Goal: Task Accomplishment & Management: Complete application form

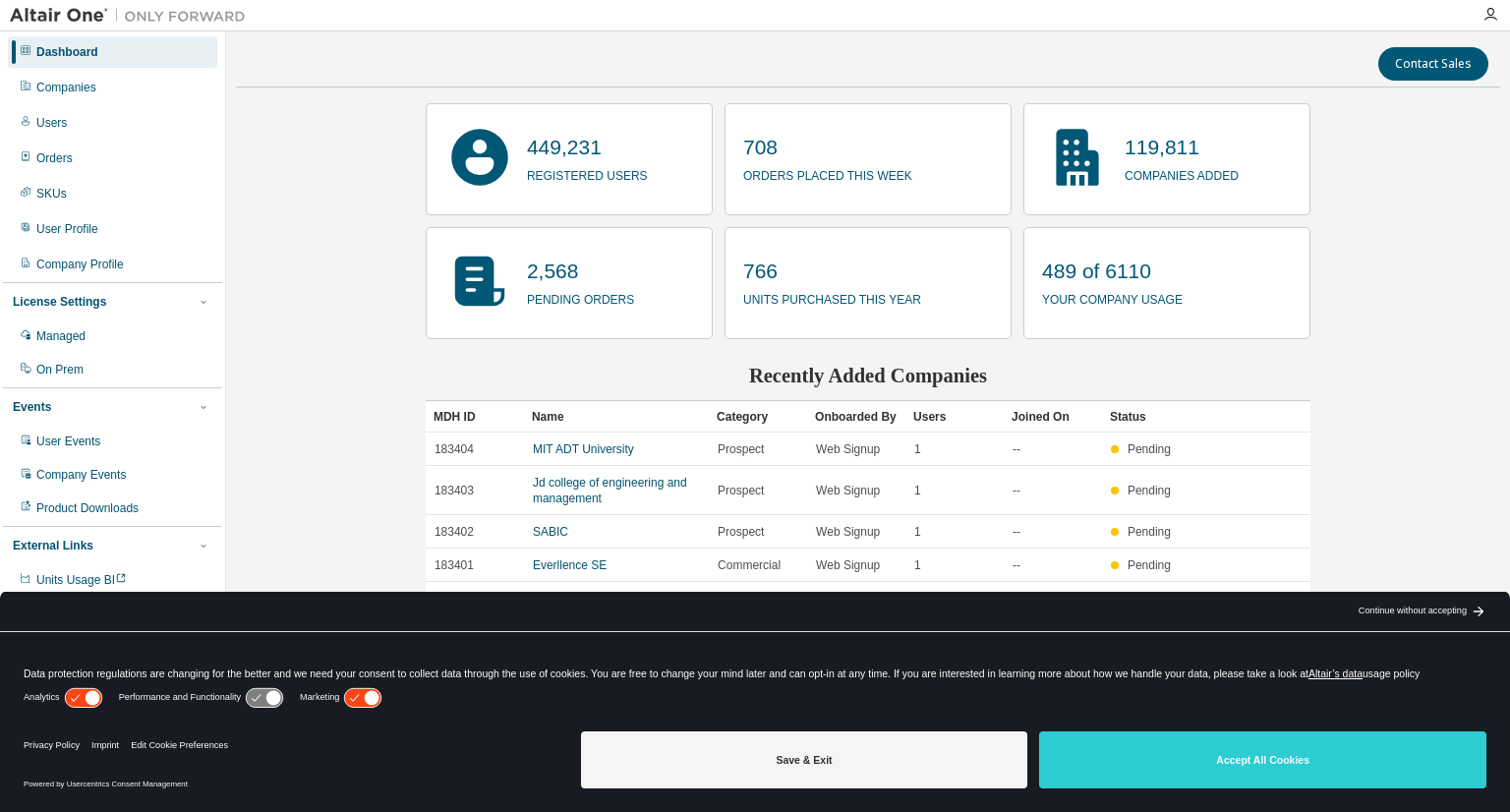
click at [1327, 728] on div "Save & Exit Accept All Cookies" at bounding box center [1033, 761] width 905 height 77
click at [1325, 751] on button "Accept All Cookies" at bounding box center [1262, 759] width 447 height 57
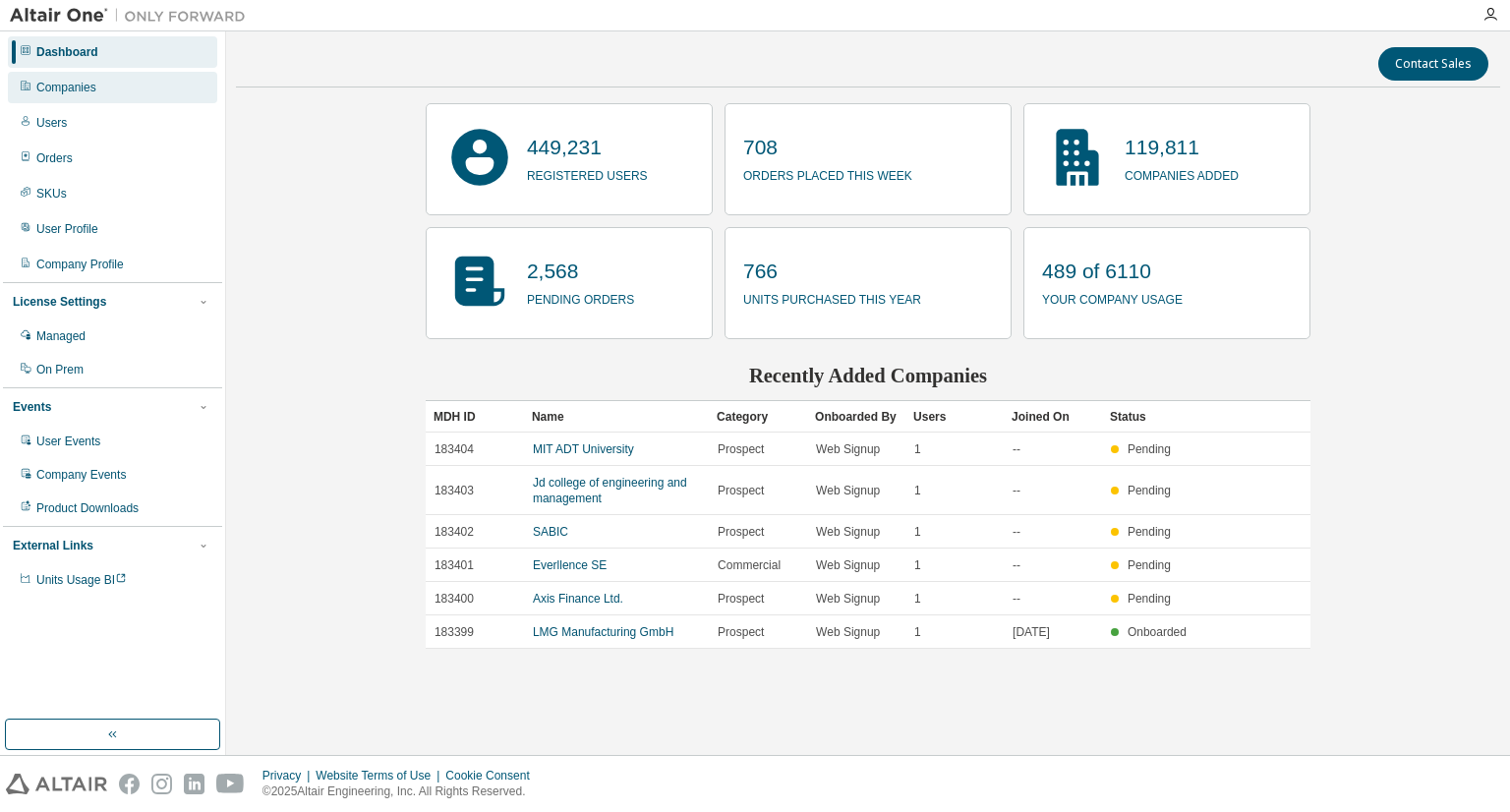
click at [126, 95] on div "Companies" at bounding box center [113, 88] width 210 height 32
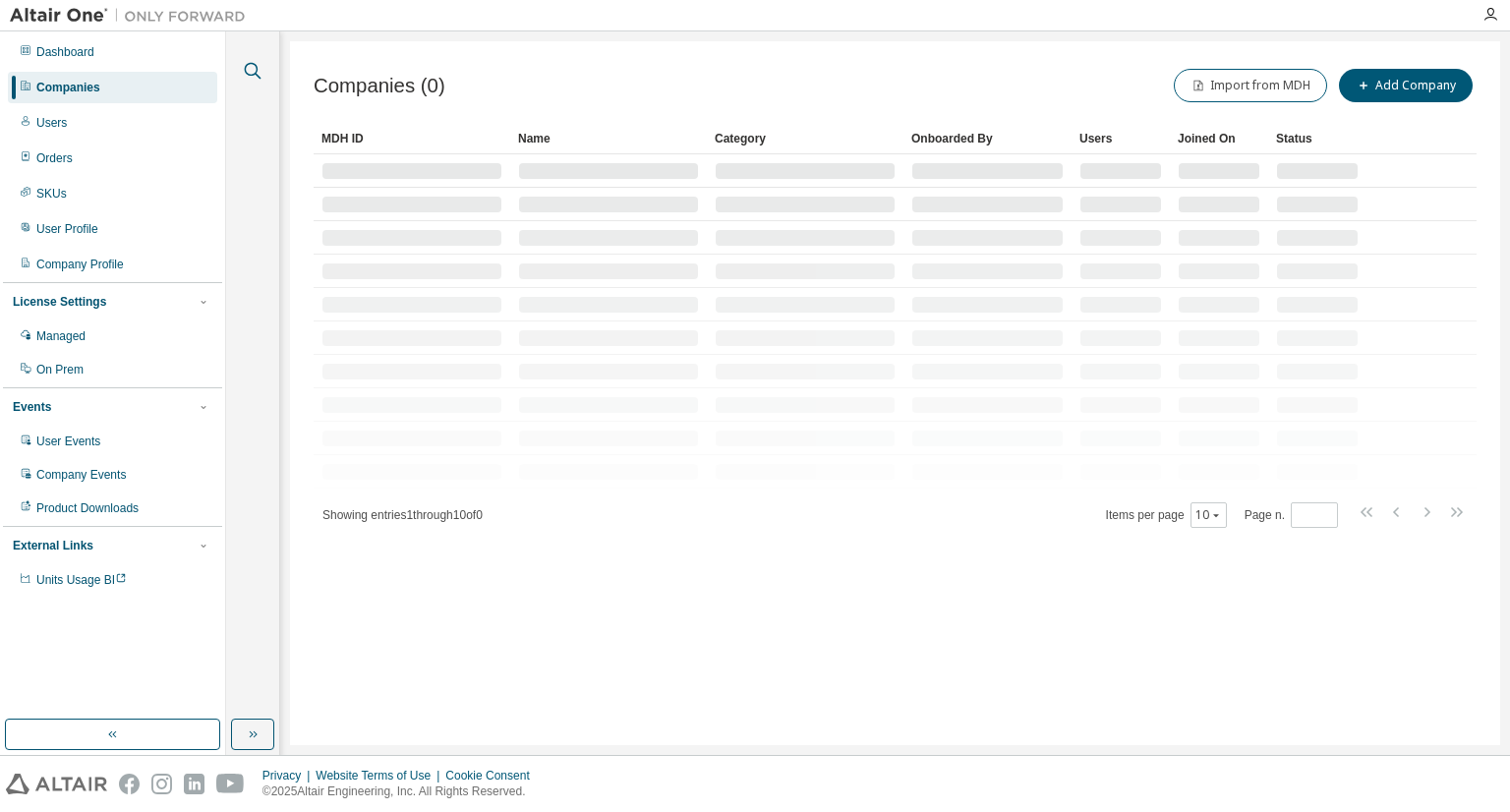
click at [255, 74] on icon "button" at bounding box center [252, 71] width 17 height 17
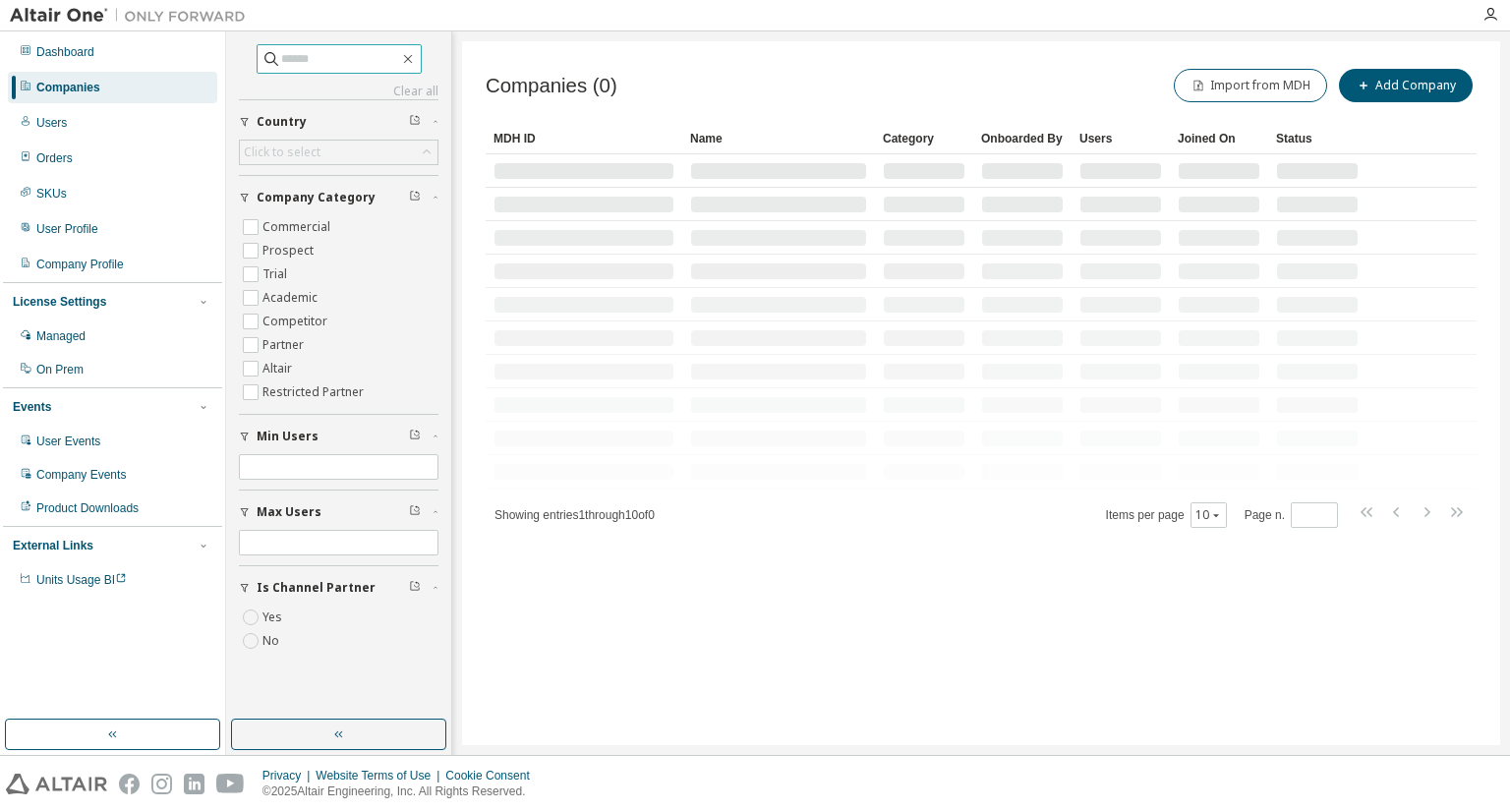
click at [313, 58] on input "text" at bounding box center [340, 59] width 118 height 20
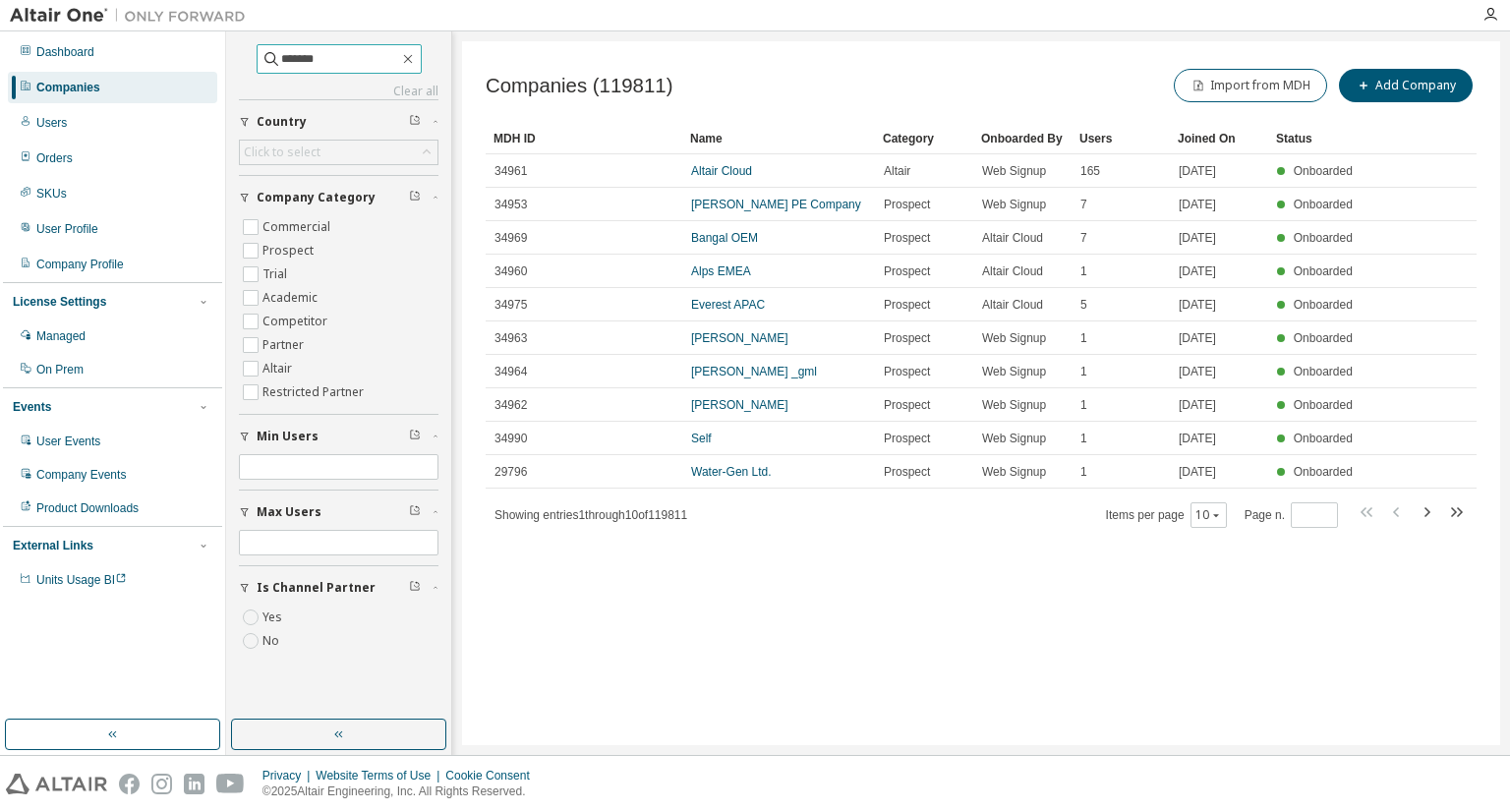
type input "*******"
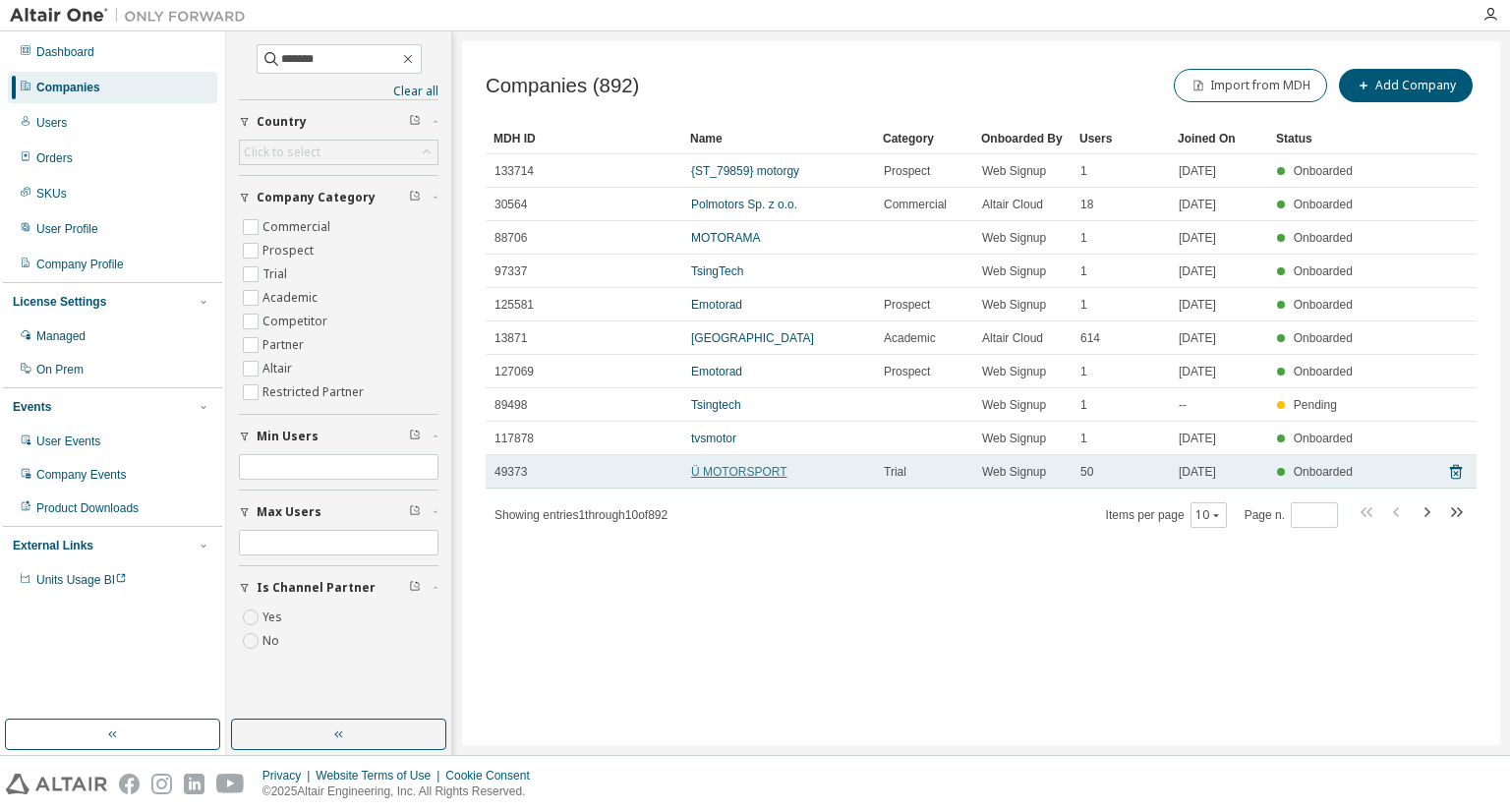
click at [743, 479] on link "Ü MOTORSPORT" at bounding box center [740, 472] width 97 height 14
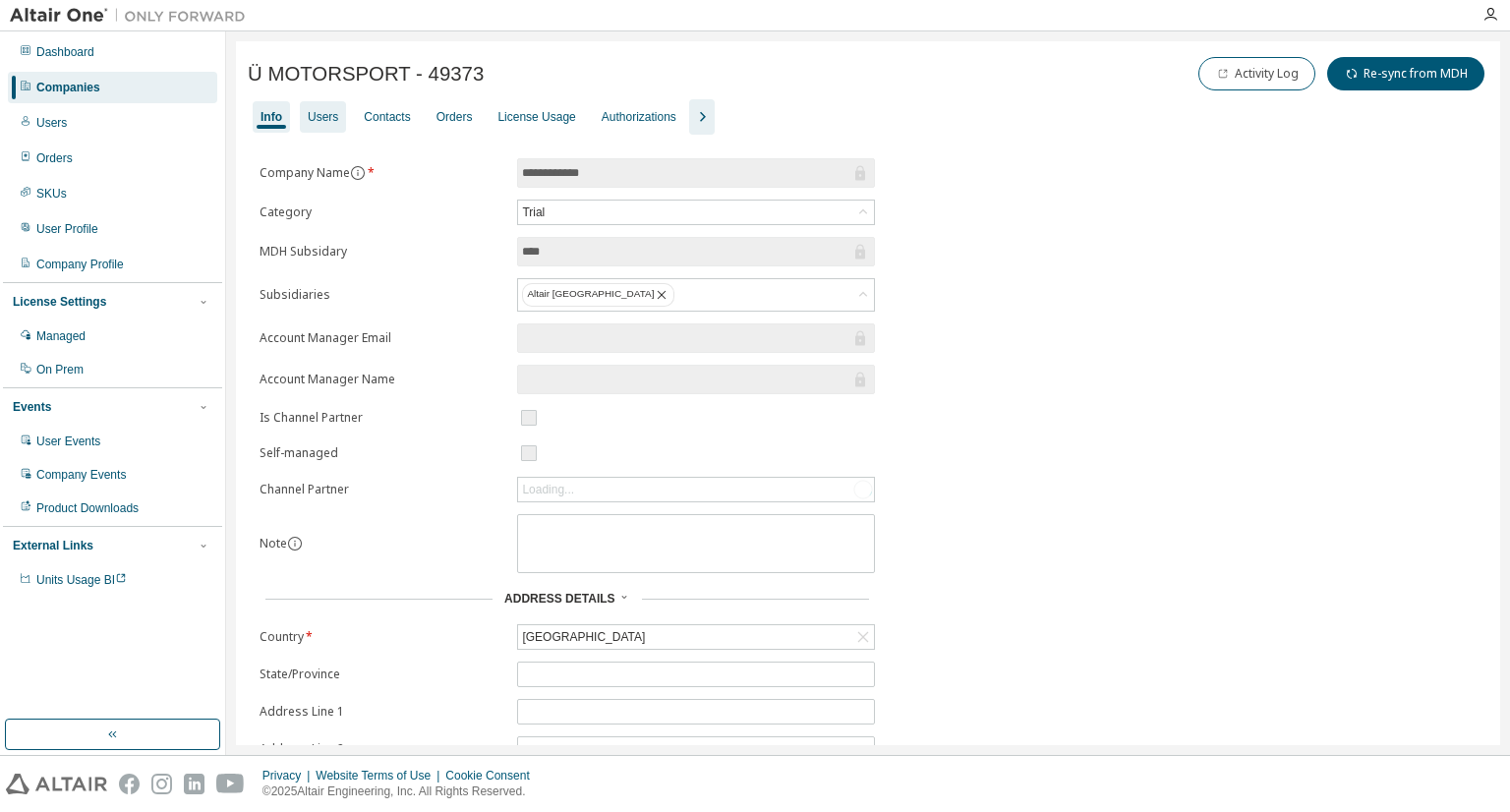
click at [307, 111] on div "Users" at bounding box center [322, 117] width 31 height 16
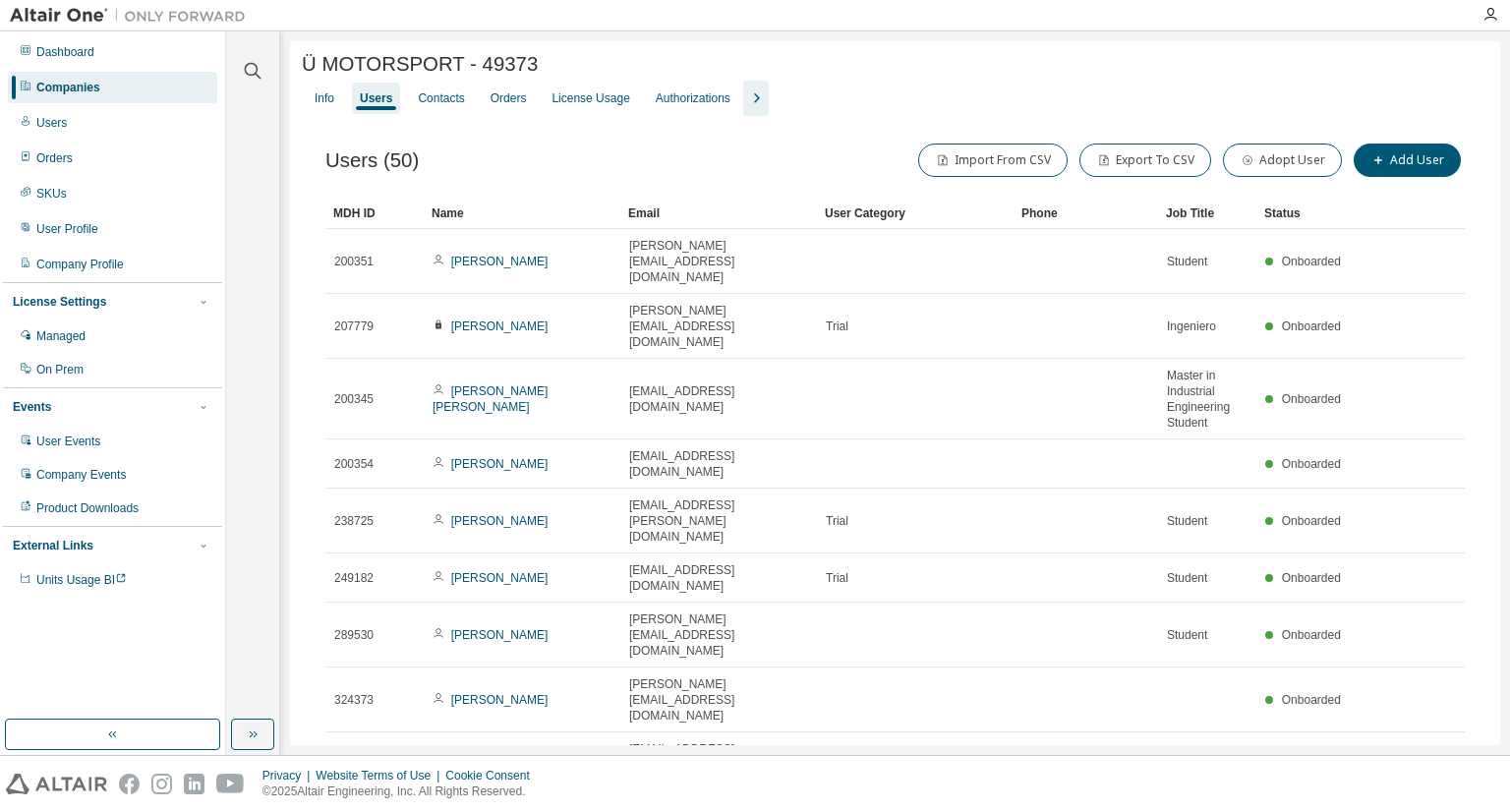
type input "*"
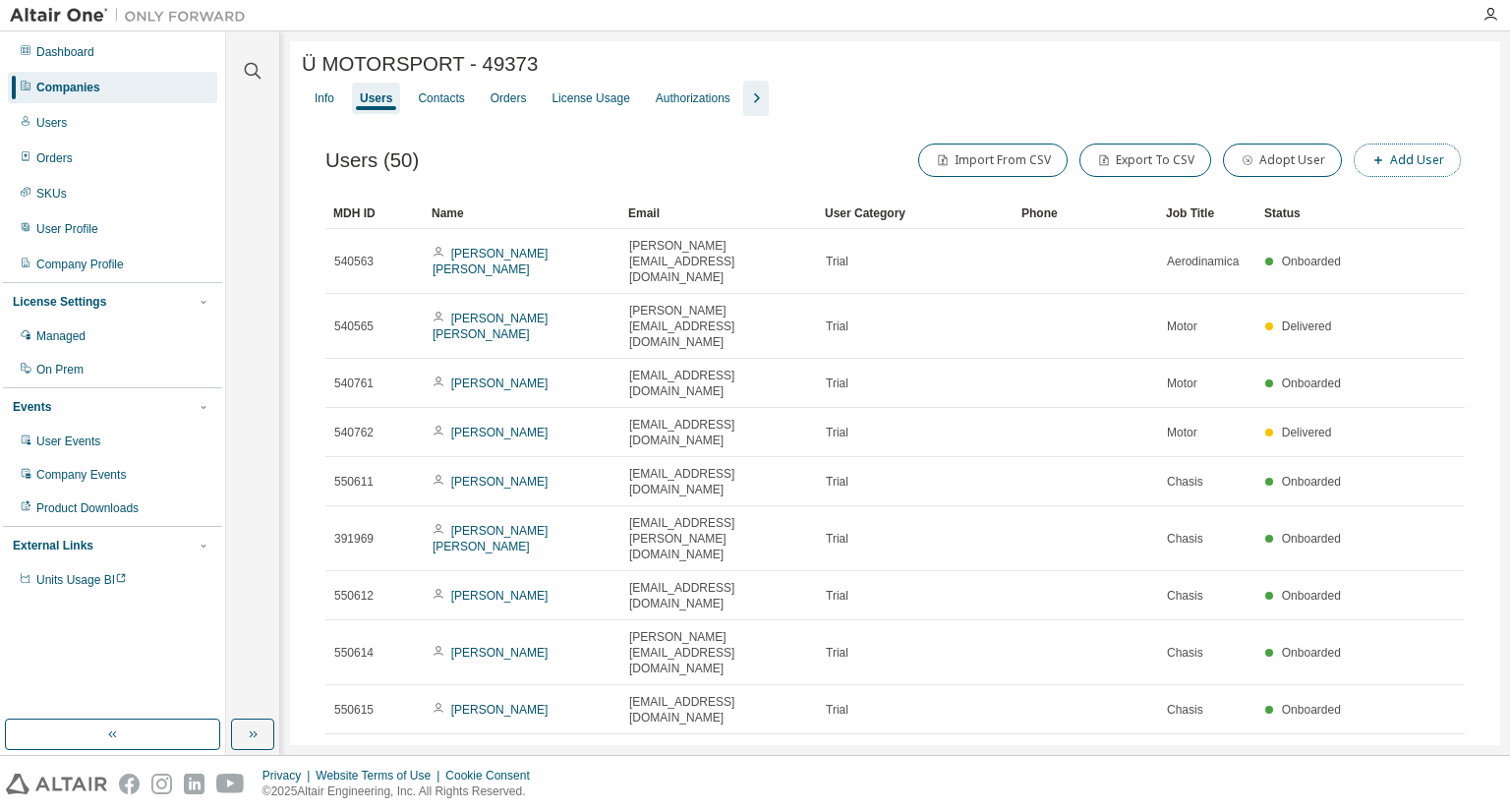
click at [1389, 158] on button "Add User" at bounding box center [1407, 160] width 107 height 33
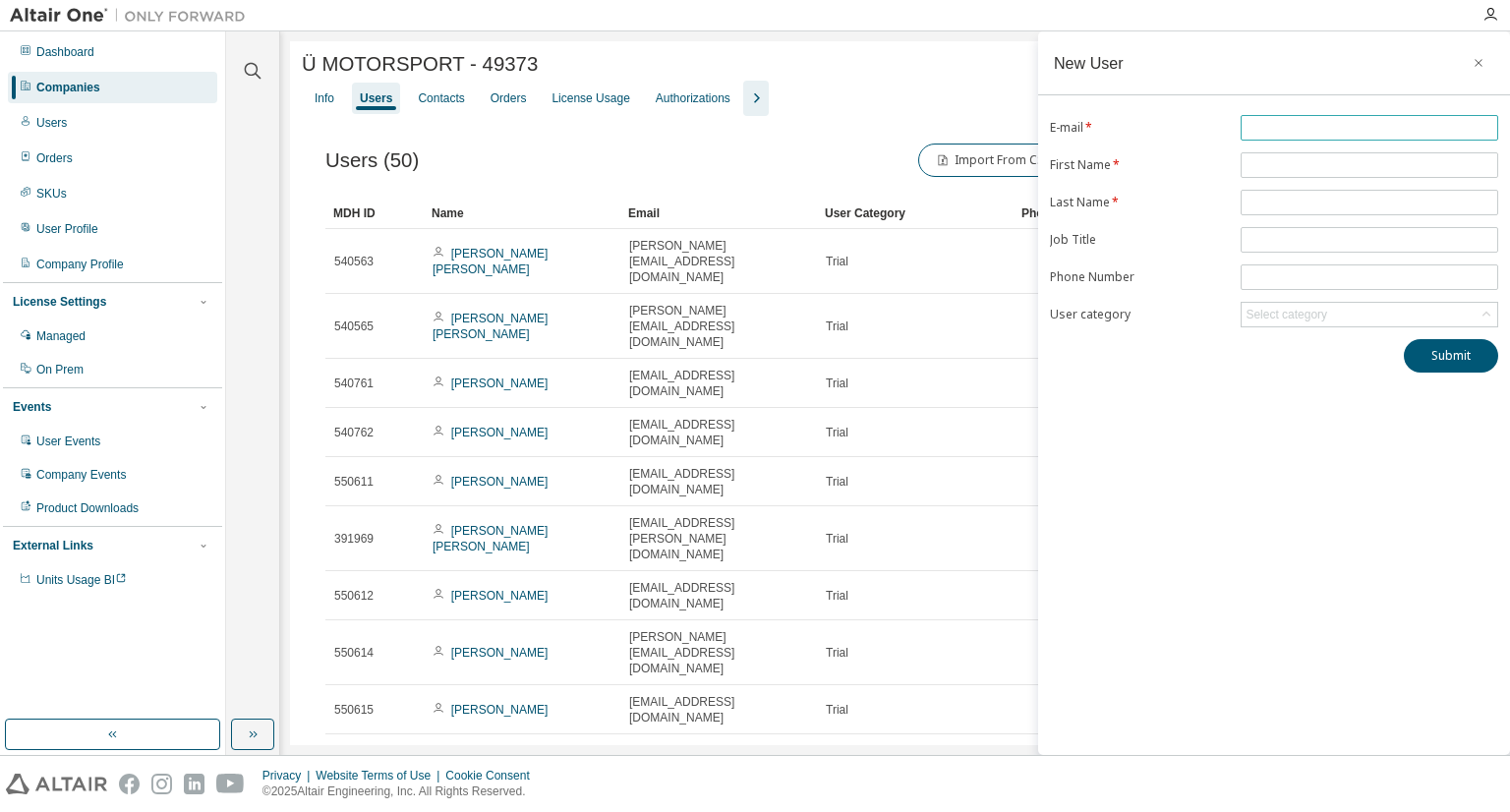
click at [1298, 116] on span at bounding box center [1369, 128] width 257 height 26
click at [1298, 123] on input "text" at bounding box center [1369, 128] width 248 height 16
type input "**********"
click at [1266, 160] on input "text" at bounding box center [1369, 166] width 248 height 16
type input "*"
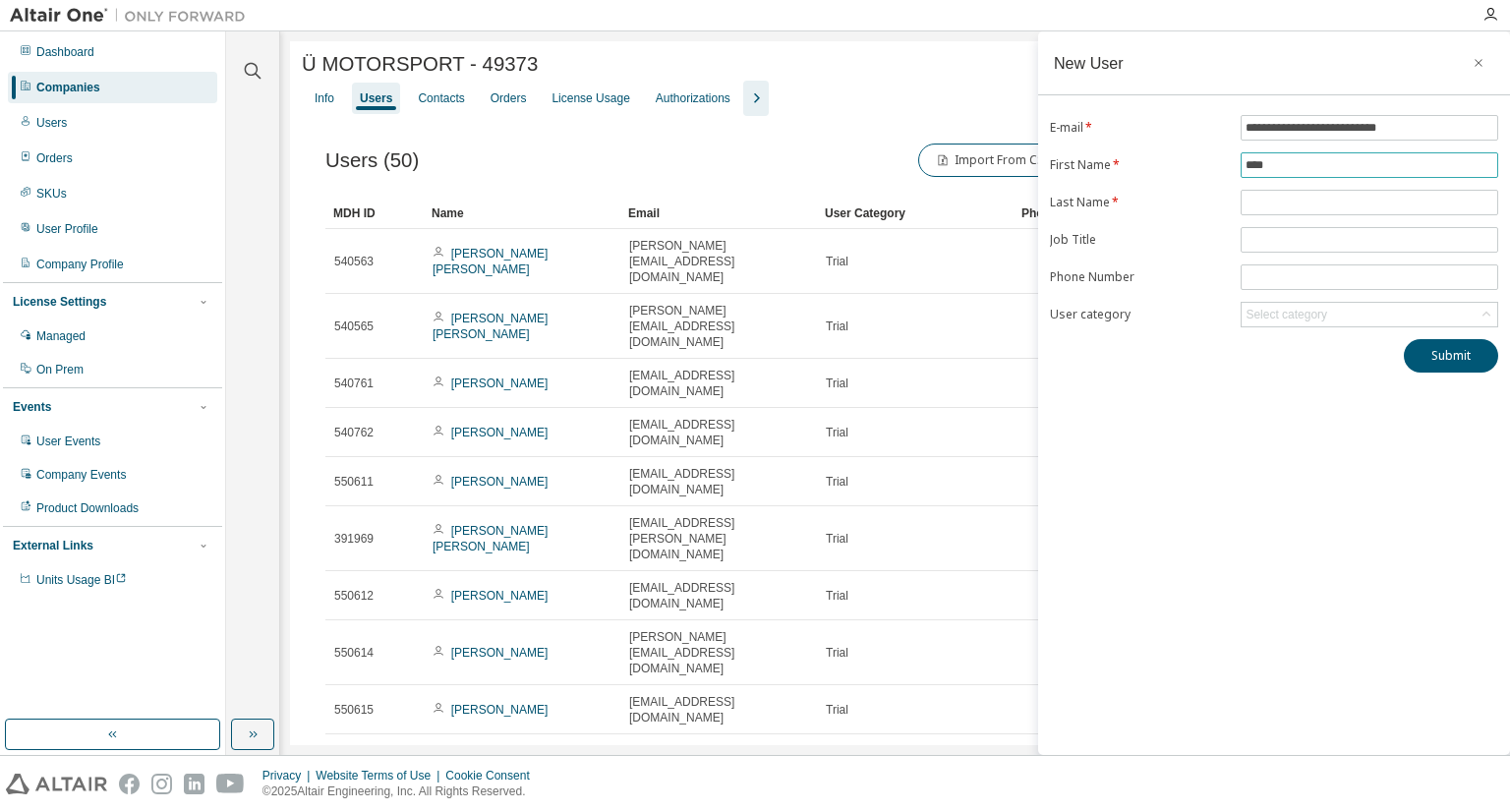
type input "****"
click at [1267, 181] on form "**********" at bounding box center [1273, 220] width 448 height 212
click at [1257, 196] on input "text" at bounding box center [1369, 203] width 248 height 16
type input "****"
click at [1377, 319] on div "Select category" at bounding box center [1369, 314] width 255 height 24
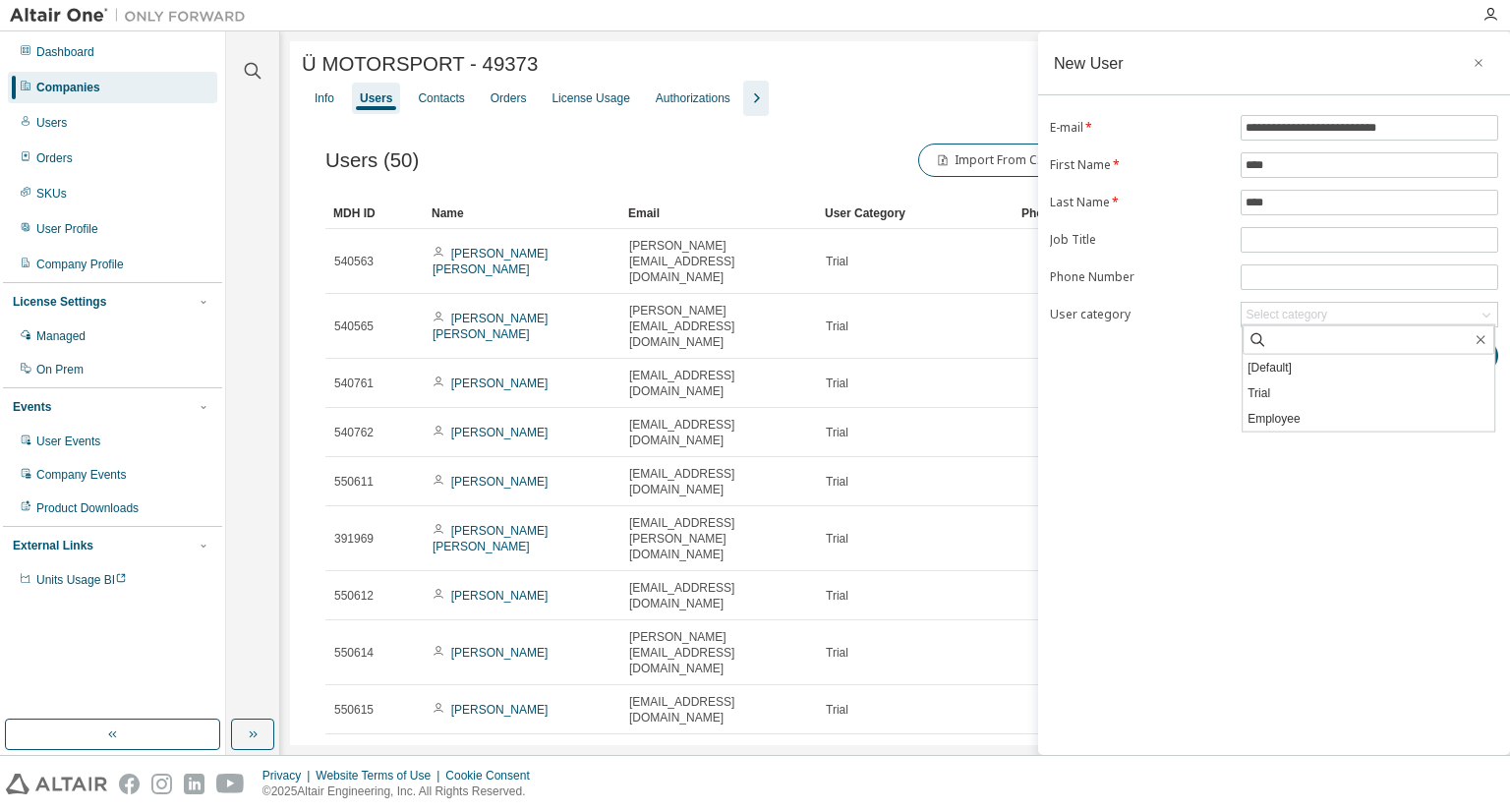
click at [1325, 451] on div "**********" at bounding box center [1273, 393] width 472 height 723
click at [1414, 361] on button "Submit" at bounding box center [1451, 355] width 95 height 33
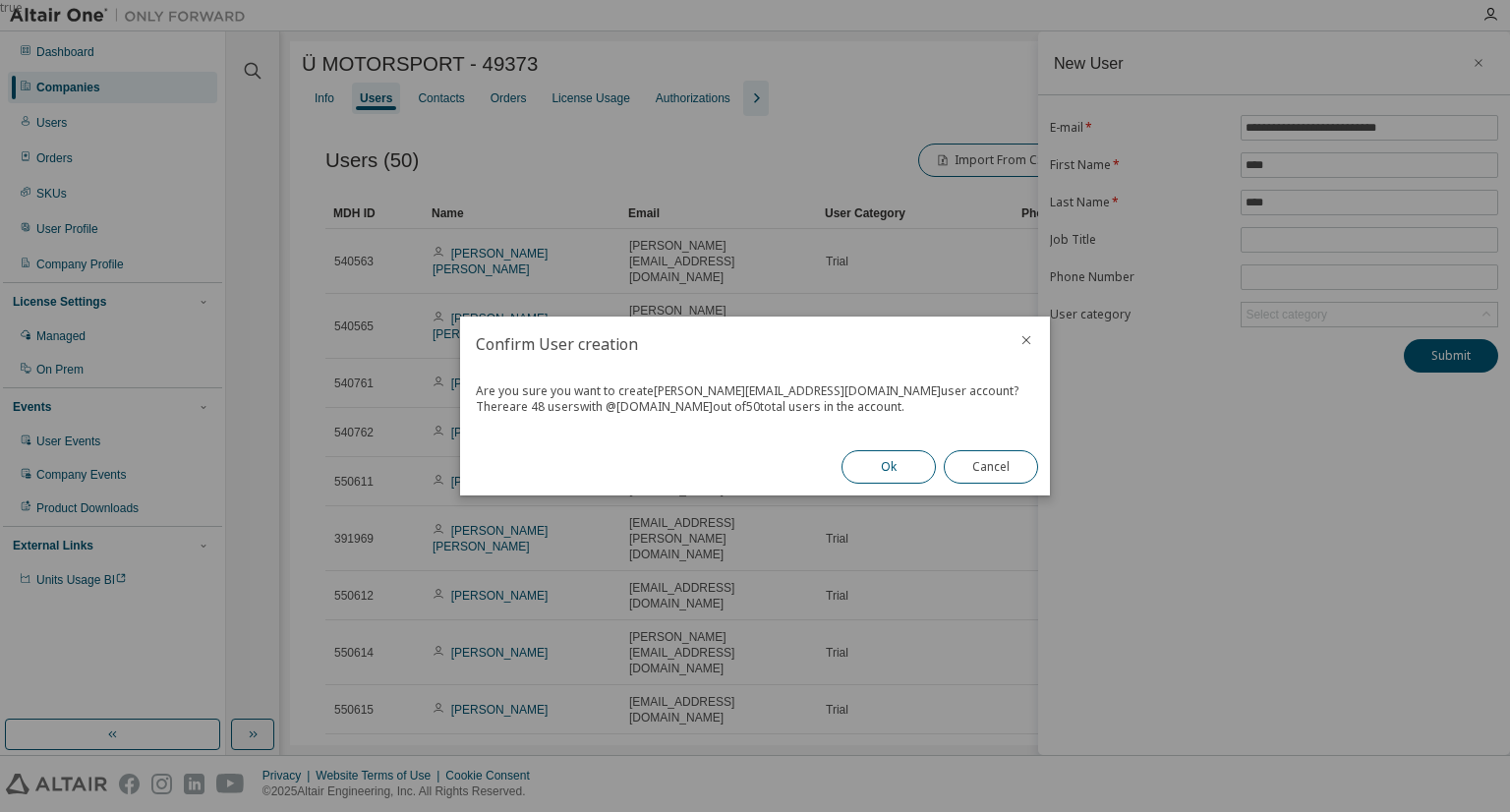
click at [900, 464] on button "Ok" at bounding box center [888, 466] width 95 height 33
click at [1036, 459] on div "Close" at bounding box center [991, 466] width 118 height 57
click at [1000, 475] on button "Close" at bounding box center [991, 466] width 95 height 33
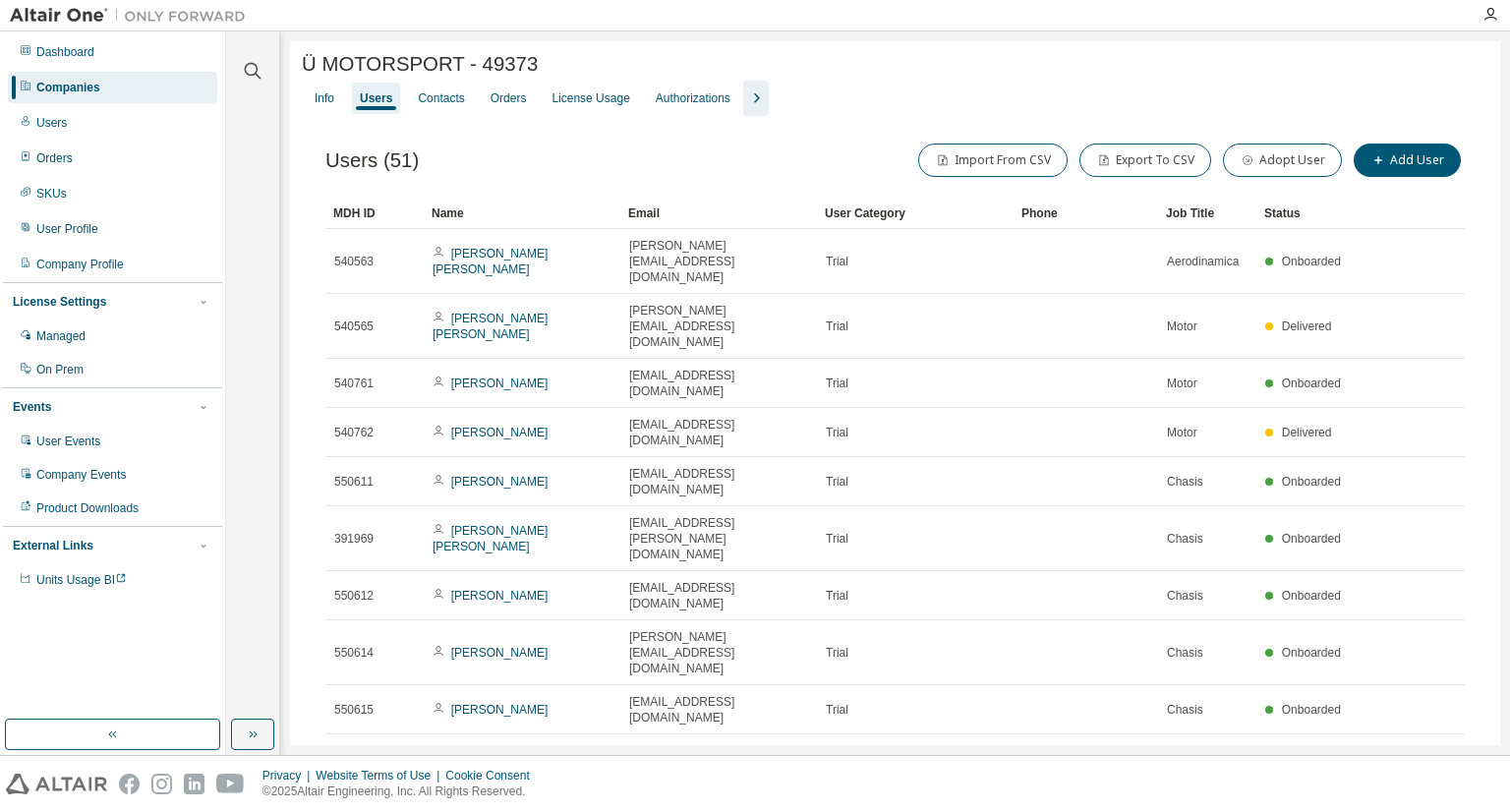
click at [1377, 795] on icon "button" at bounding box center [1385, 807] width 24 height 24
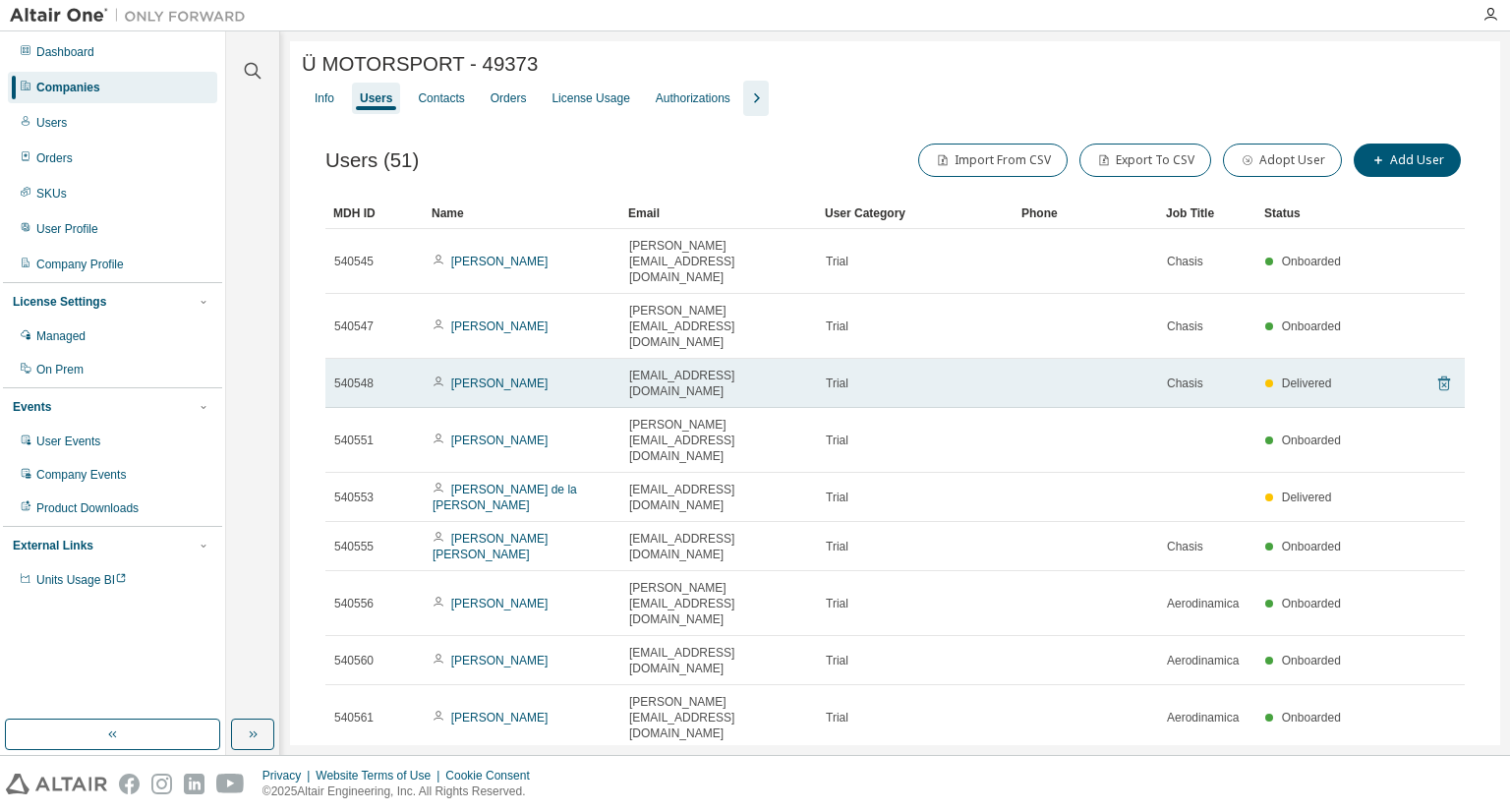
click at [1443, 382] on icon at bounding box center [1443, 384] width 5 height 5
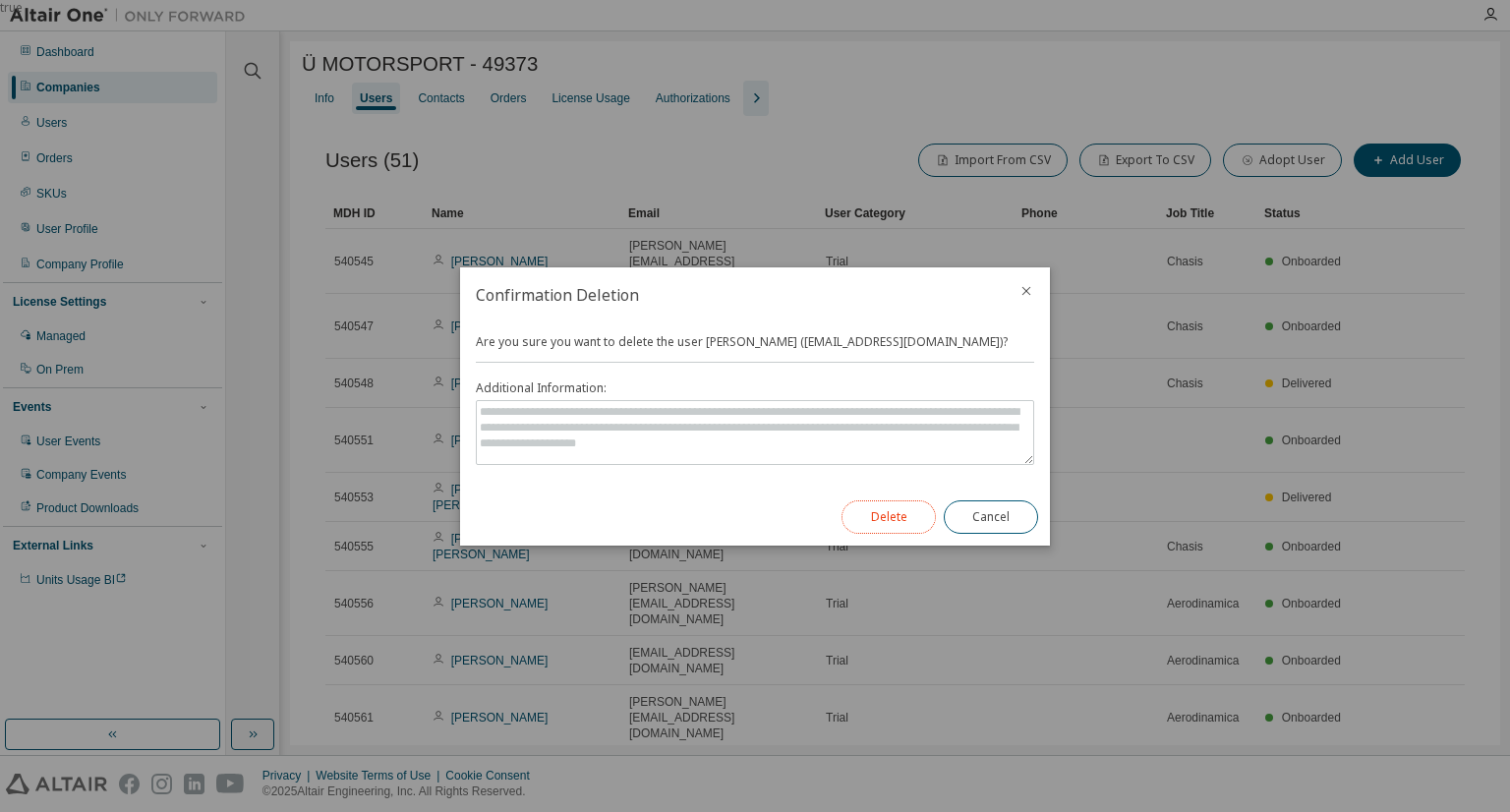
click at [910, 508] on button "Delete" at bounding box center [888, 516] width 95 height 33
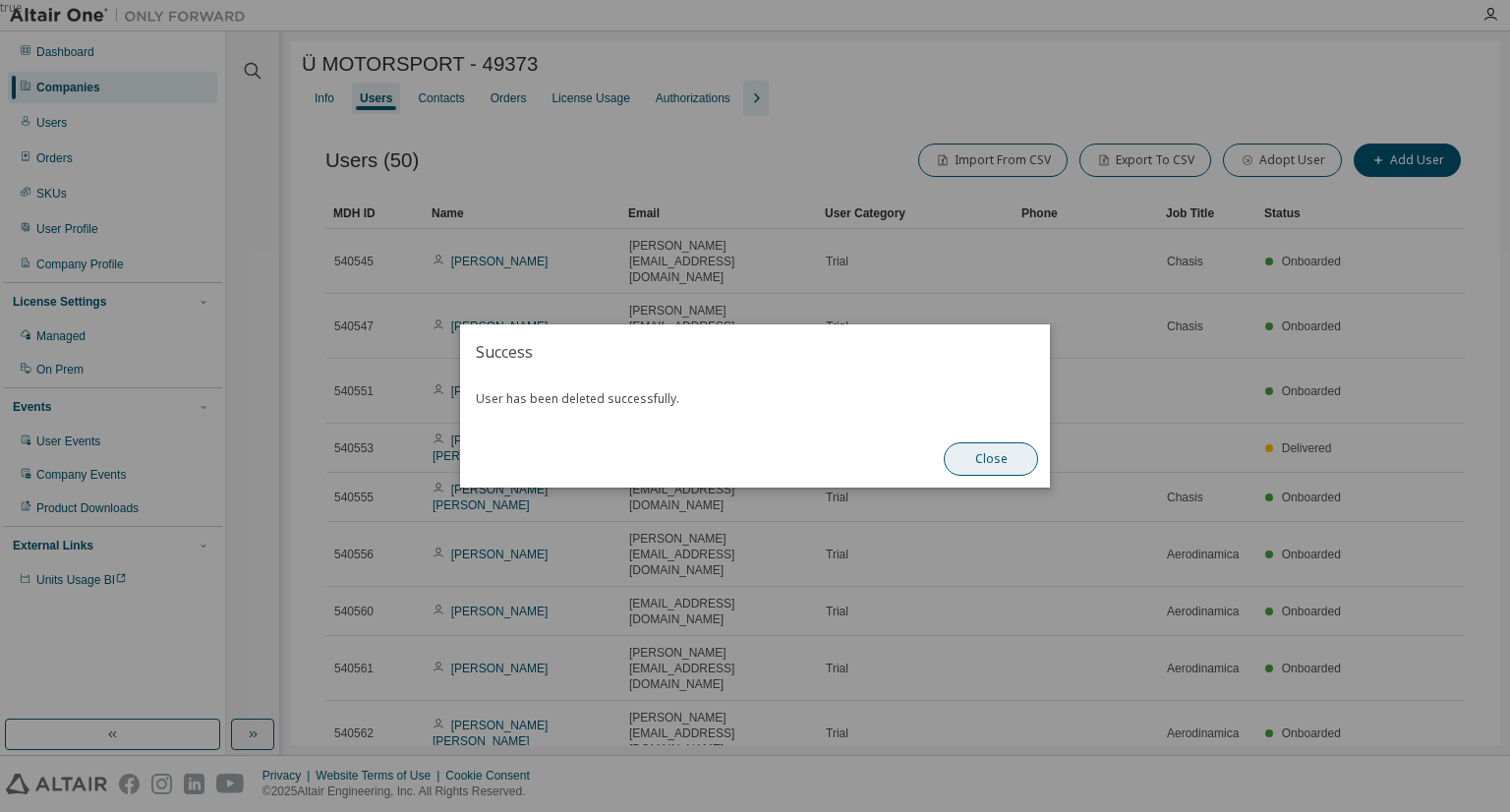
click at [1013, 463] on button "Close" at bounding box center [991, 458] width 95 height 33
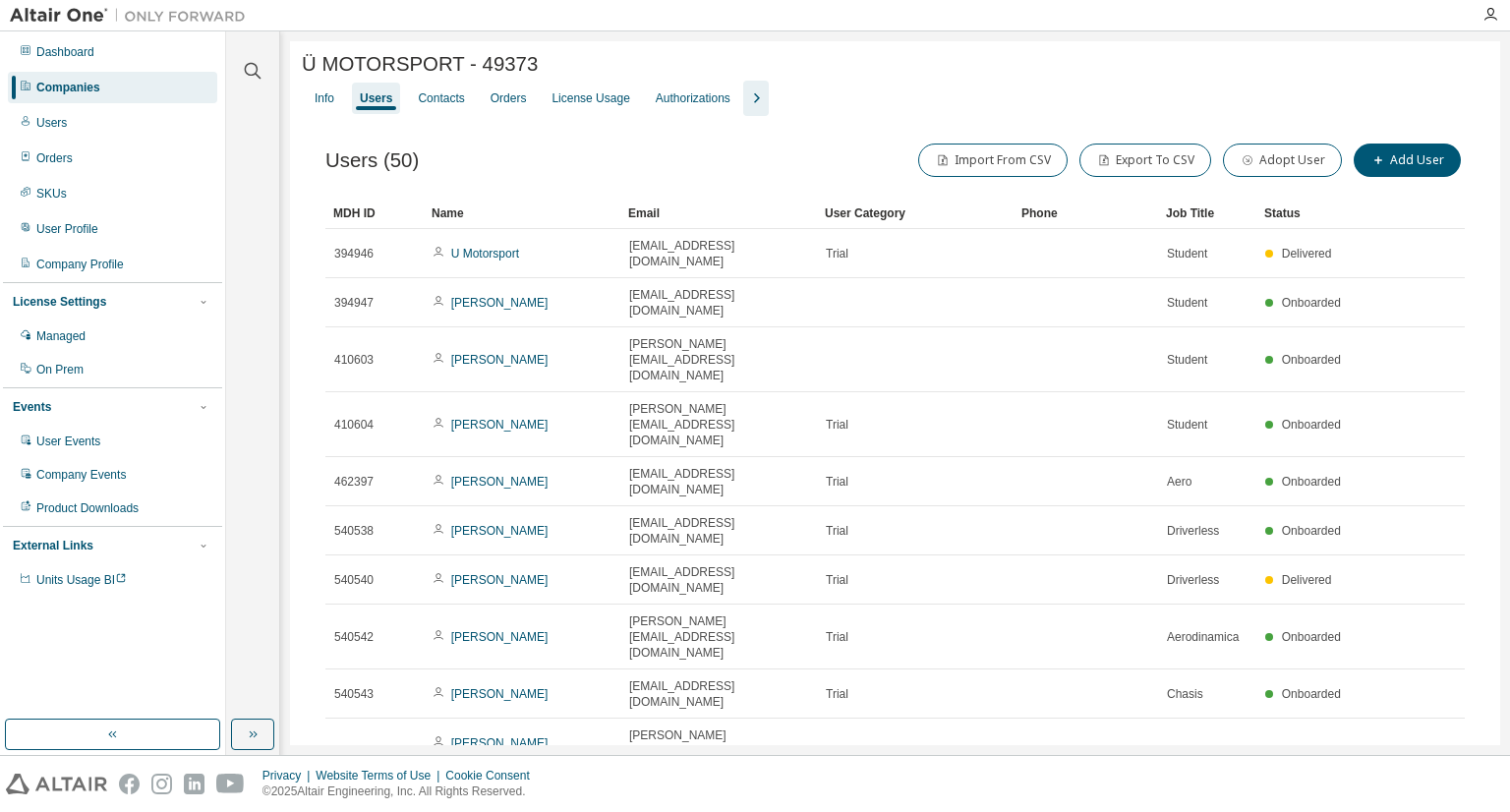
click at [1384, 802] on icon "button" at bounding box center [1384, 807] width 6 height 10
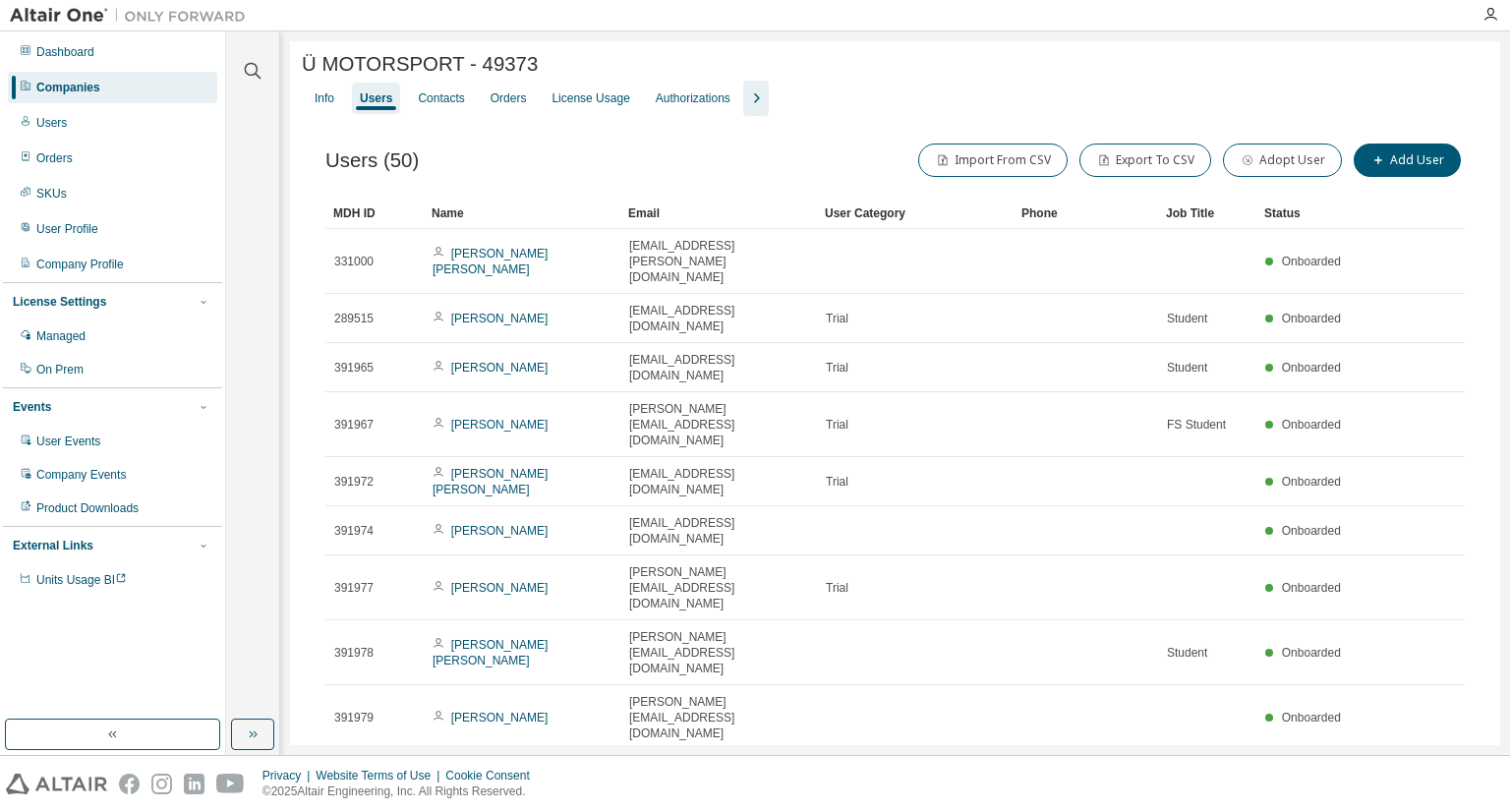
click at [1384, 593] on div "MDH ID Name Email User Category Phone Job Title Status 331000 [PERSON_NAME] [PE…" at bounding box center [895, 518] width 1140 height 641
click at [1384, 811] on icon "button" at bounding box center [1385, 823] width 24 height 24
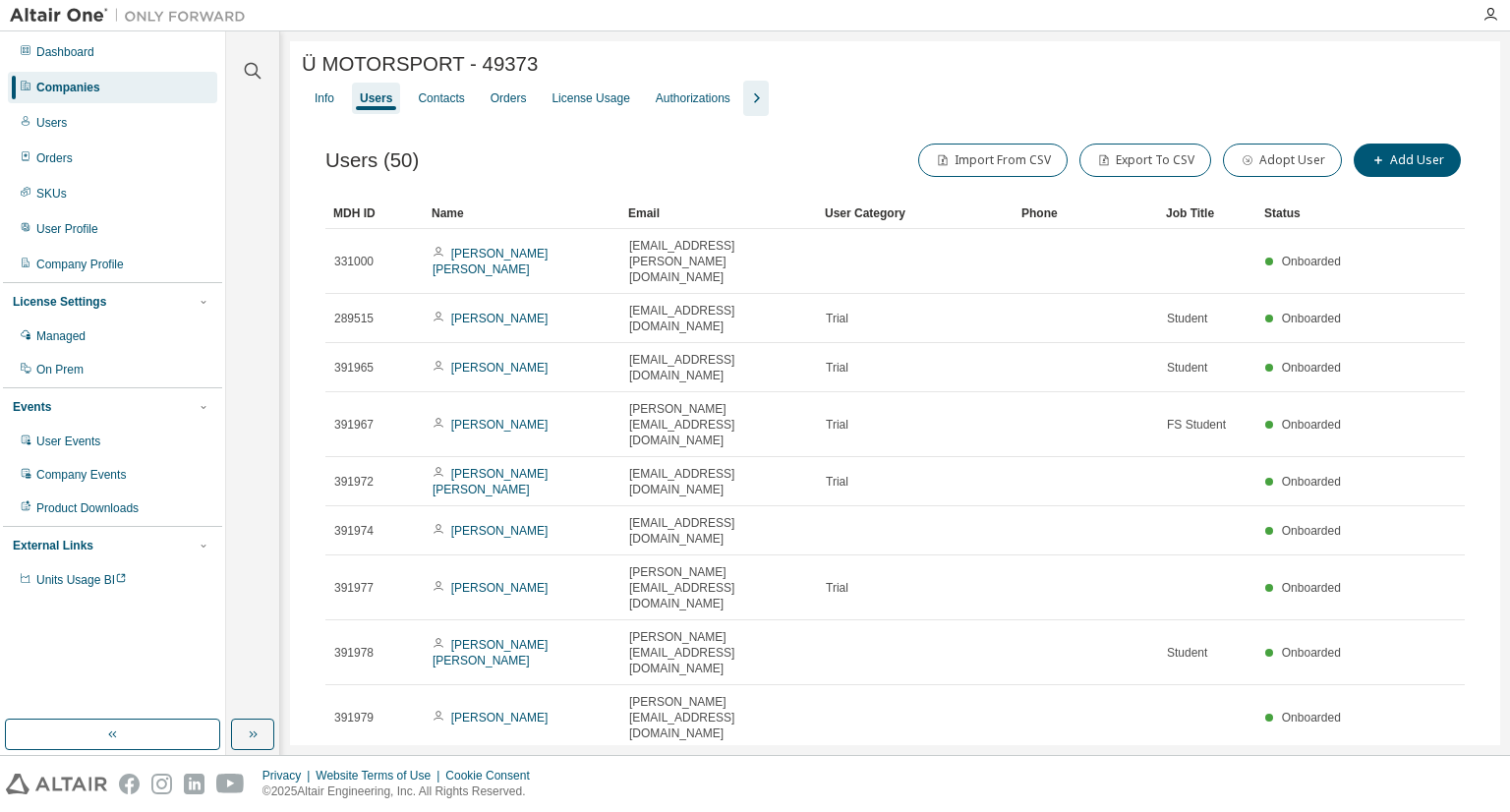
click at [1422, 635] on div "Users (50) Import From CSV Export To CSV Adopt User Add User Clear Load Save Sa…" at bounding box center [894, 503] width 1187 height 774
click at [1423, 811] on icon "button" at bounding box center [1415, 823] width 24 height 24
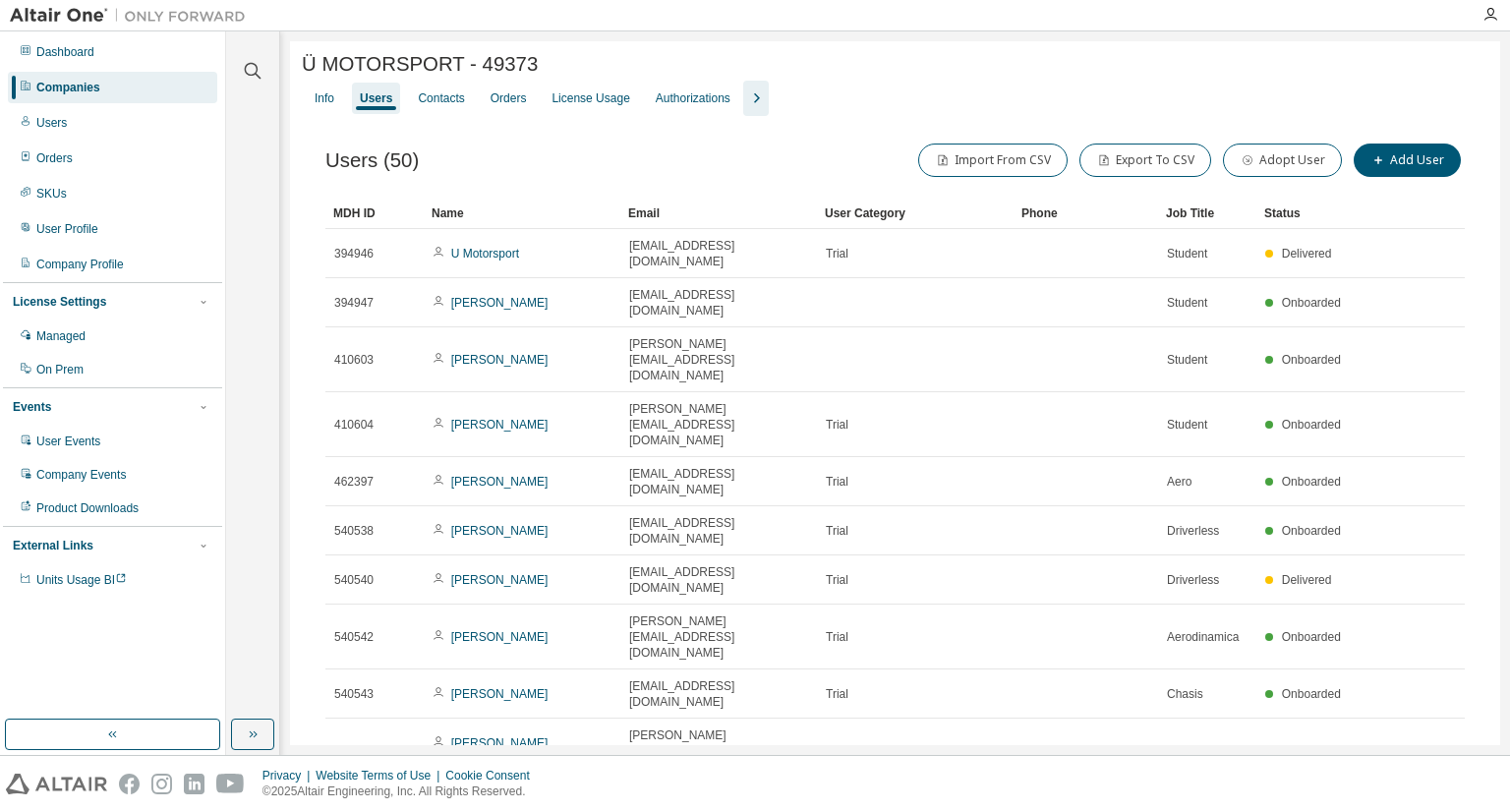
click at [1410, 795] on icon "button" at bounding box center [1415, 807] width 24 height 24
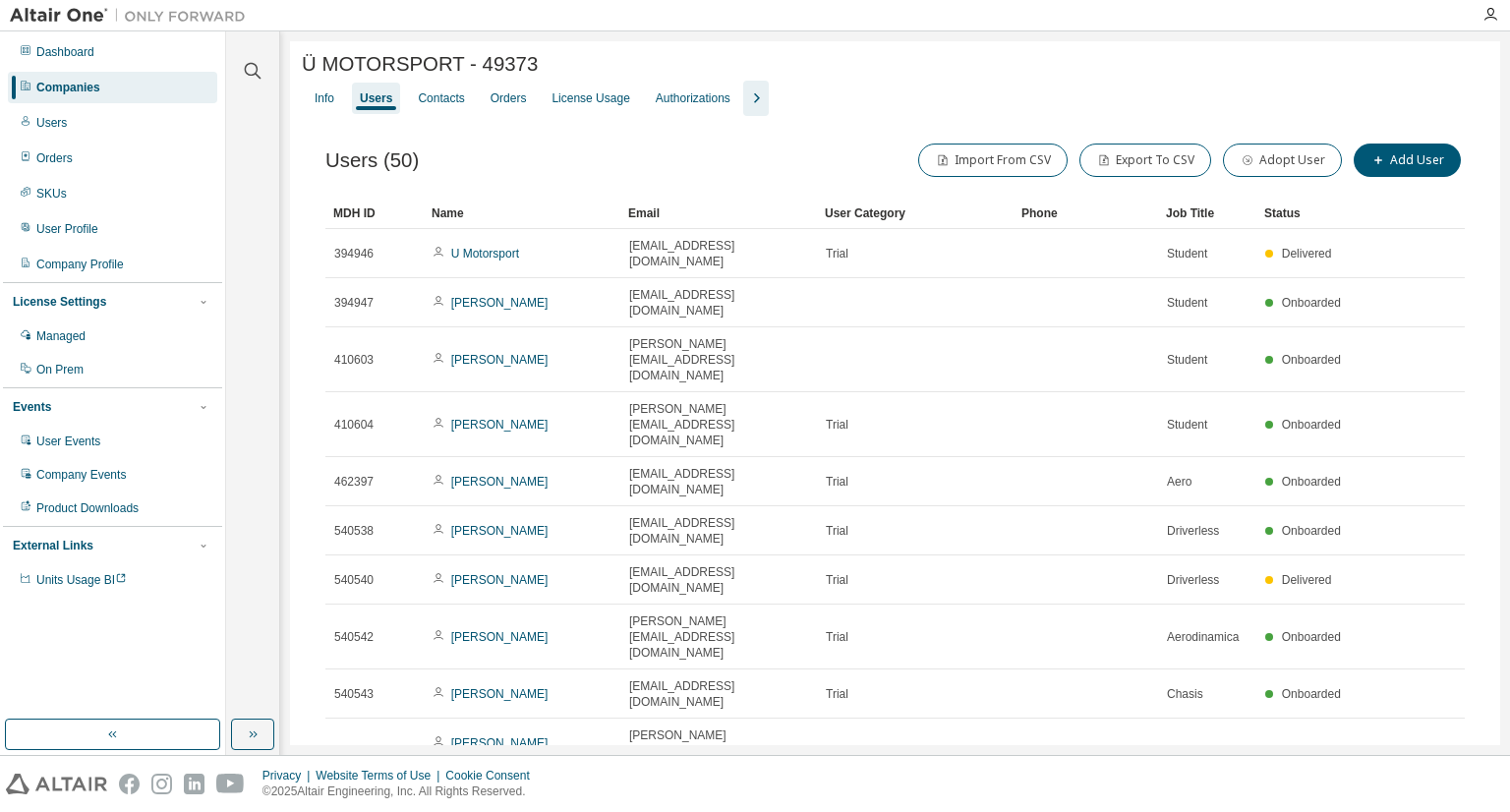
click at [1408, 795] on icon "button" at bounding box center [1415, 807] width 24 height 24
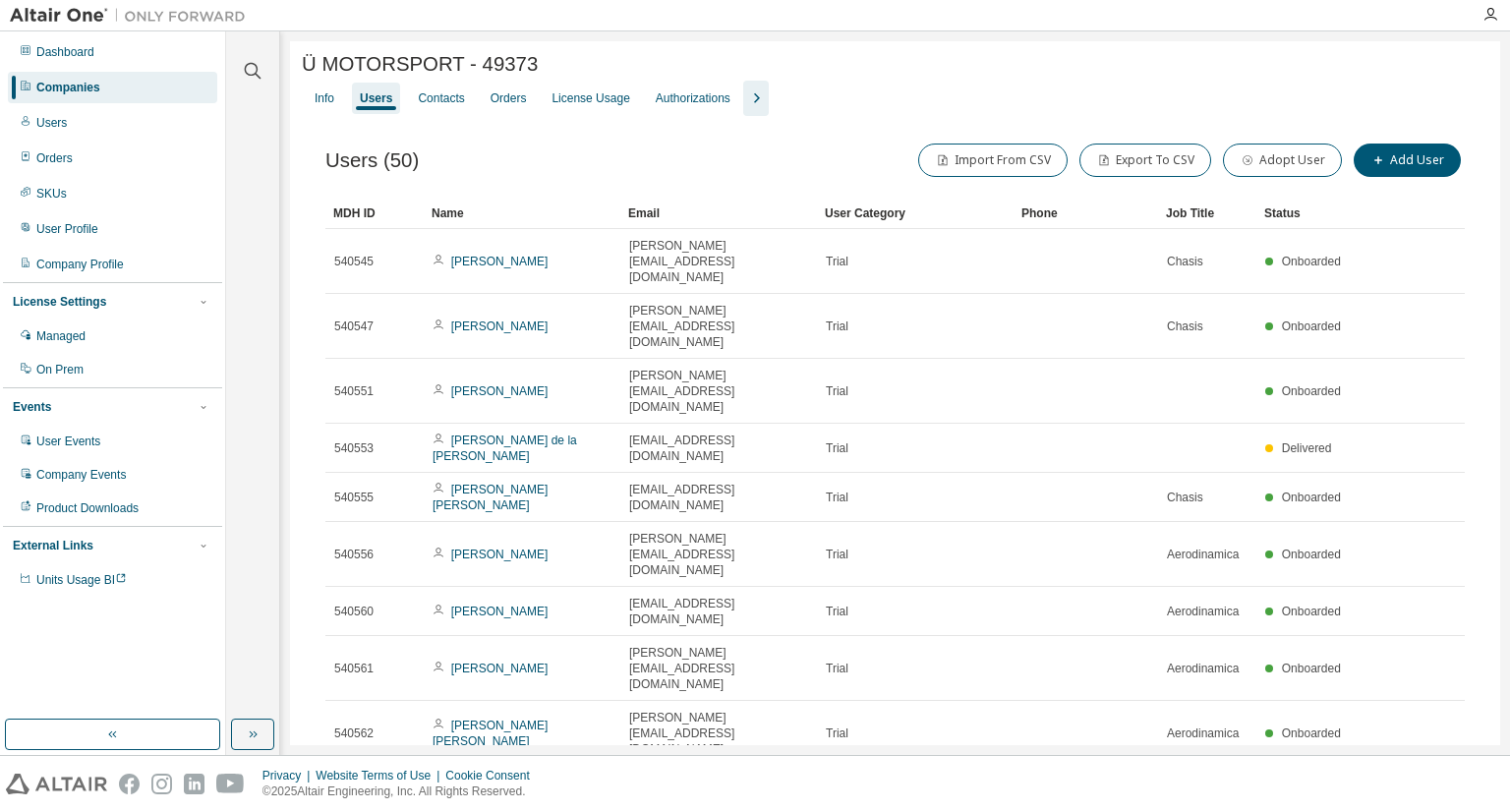
type input "*"
